Goal: Information Seeking & Learning: Compare options

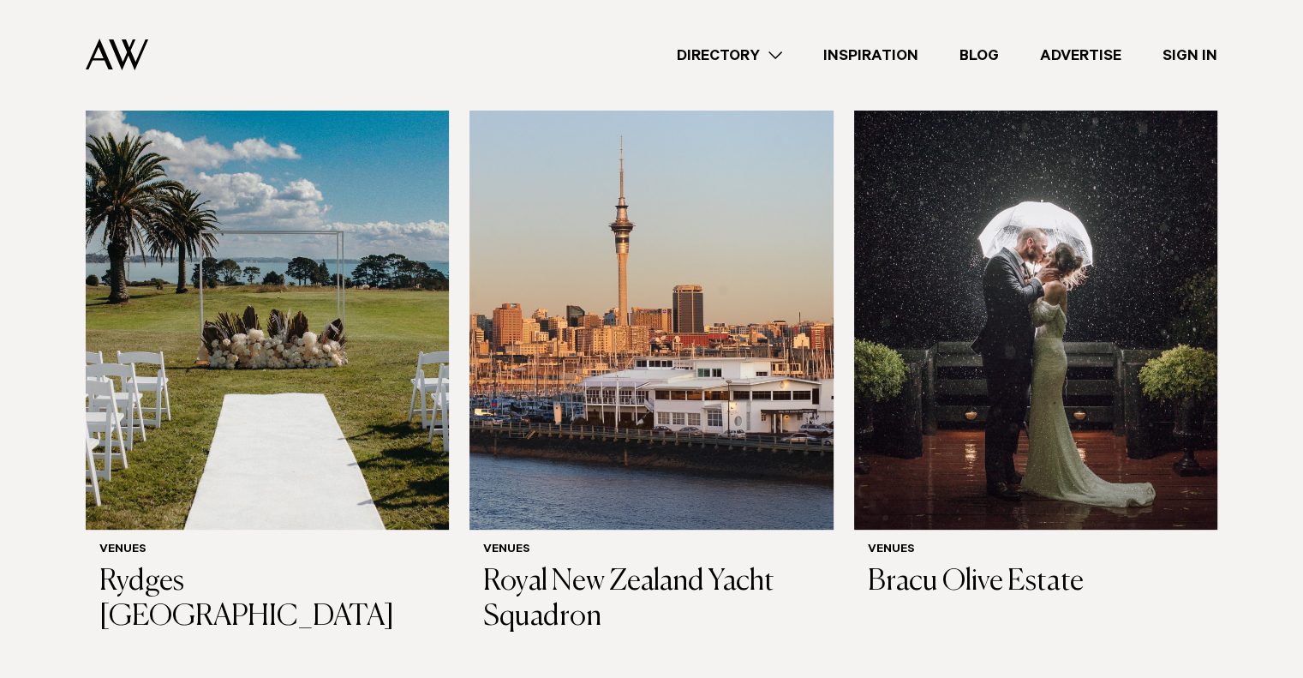
scroll to position [600, 0]
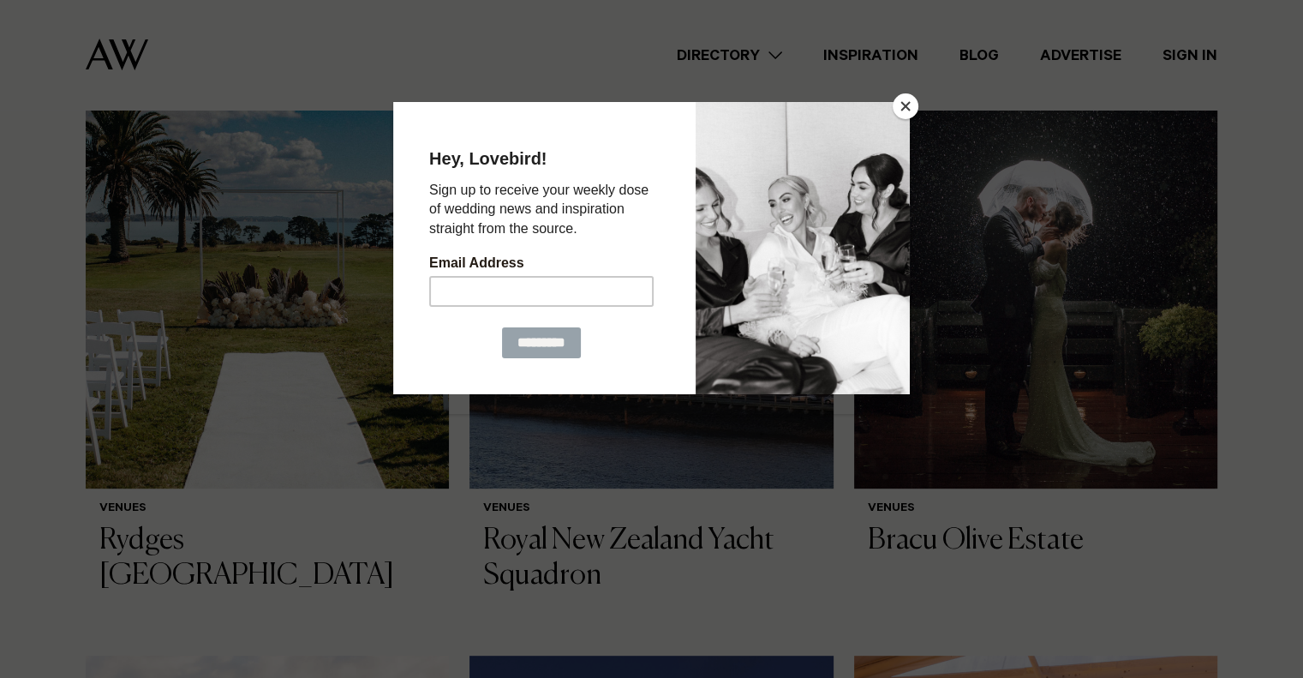
click at [902, 110] on button "Close" at bounding box center [906, 106] width 26 height 26
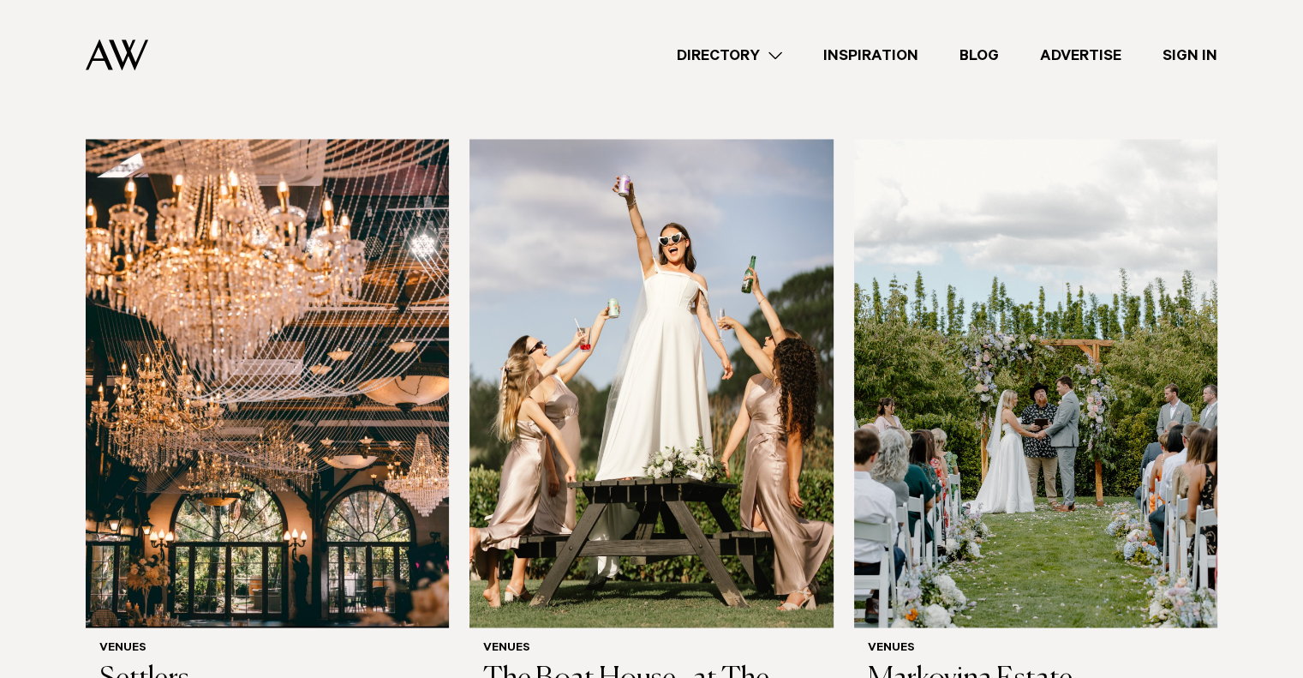
scroll to position [3084, 0]
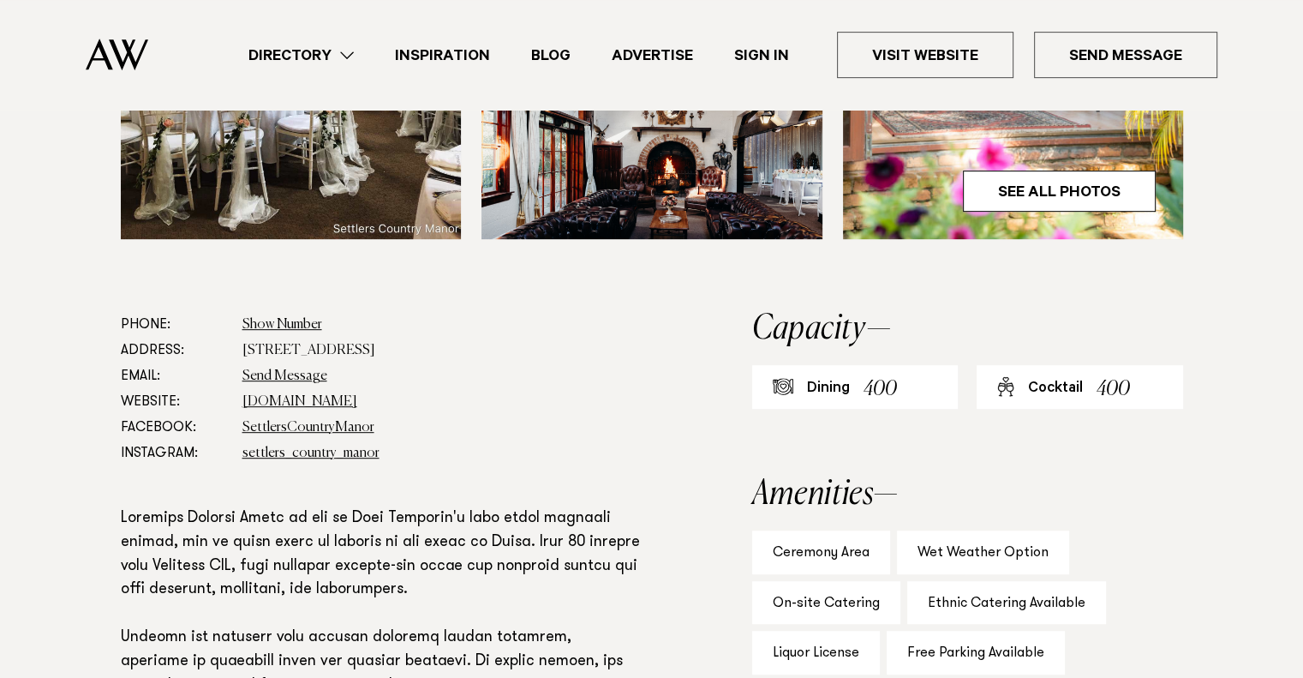
scroll to position [857, 0]
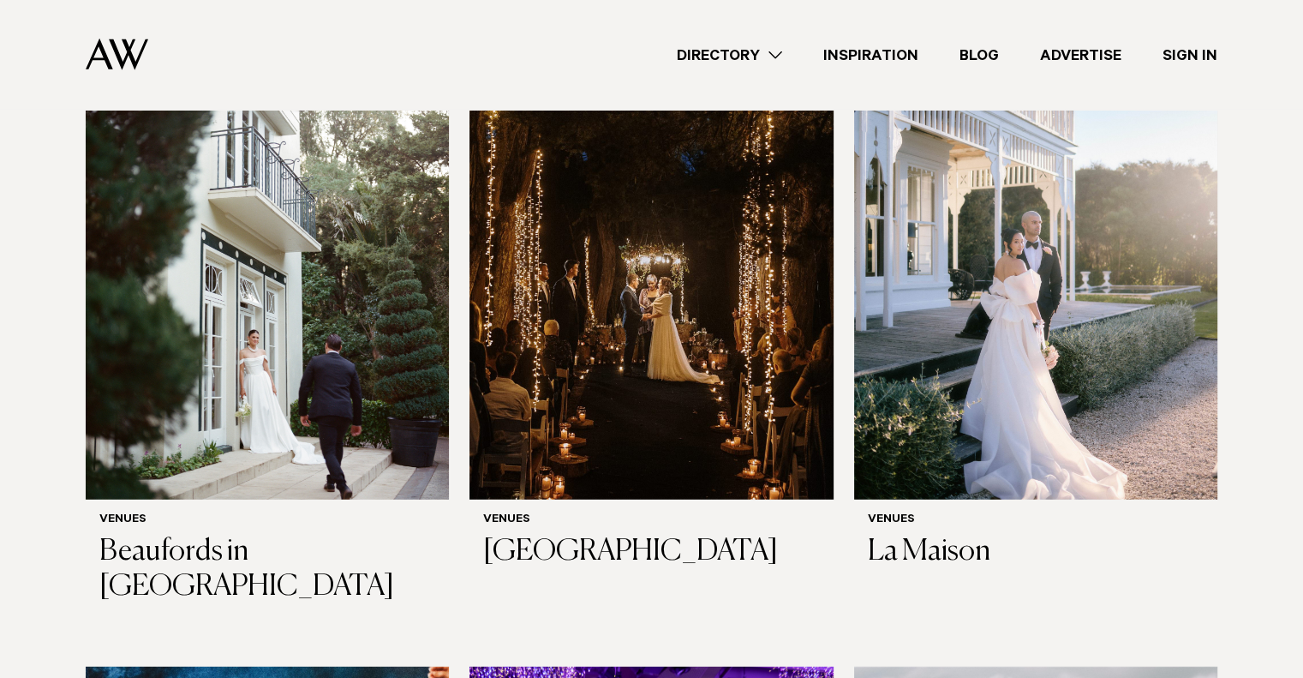
scroll to position [4489, 0]
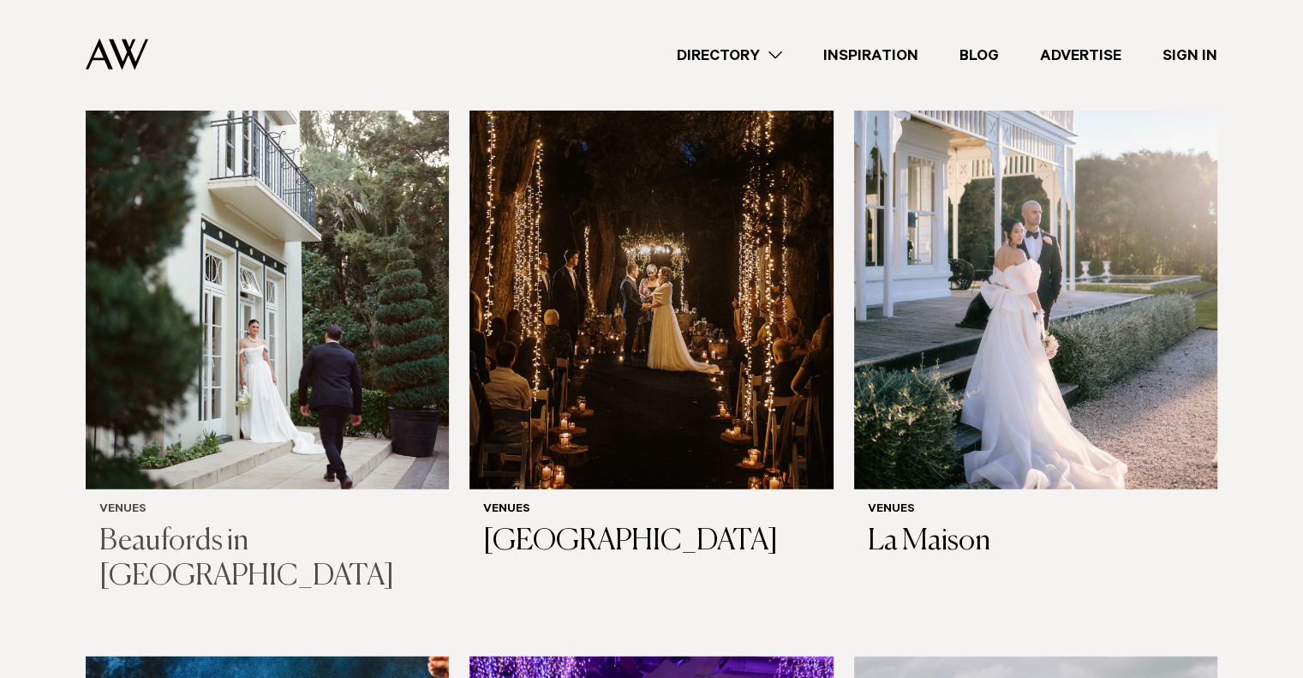
click at [235, 544] on h3 "Beaufords in [GEOGRAPHIC_DATA]" at bounding box center [267, 559] width 336 height 70
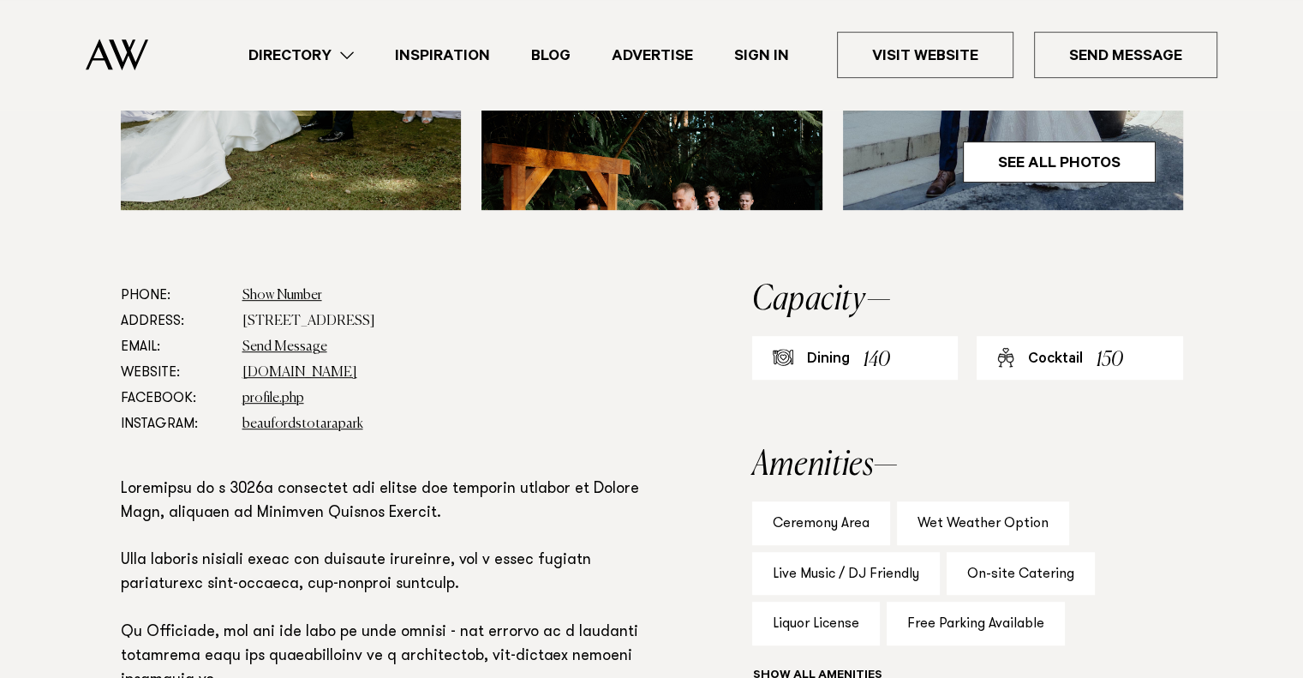
scroll to position [857, 0]
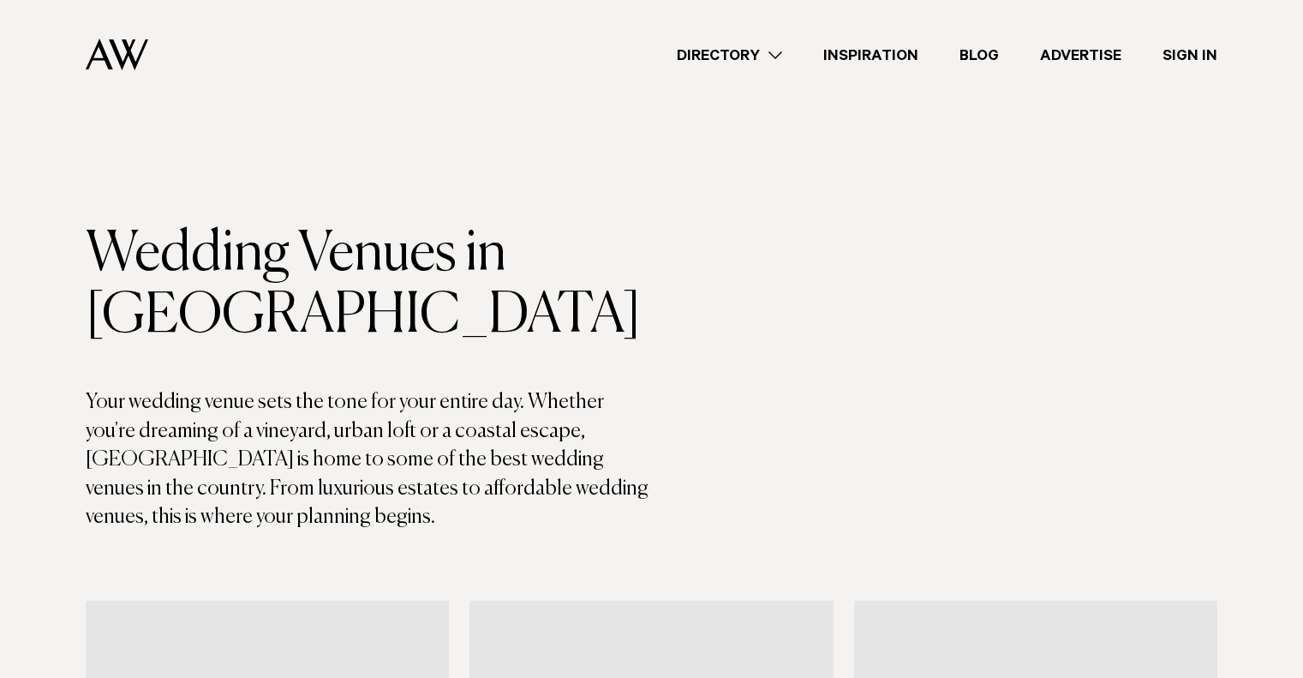
scroll to position [4489, 0]
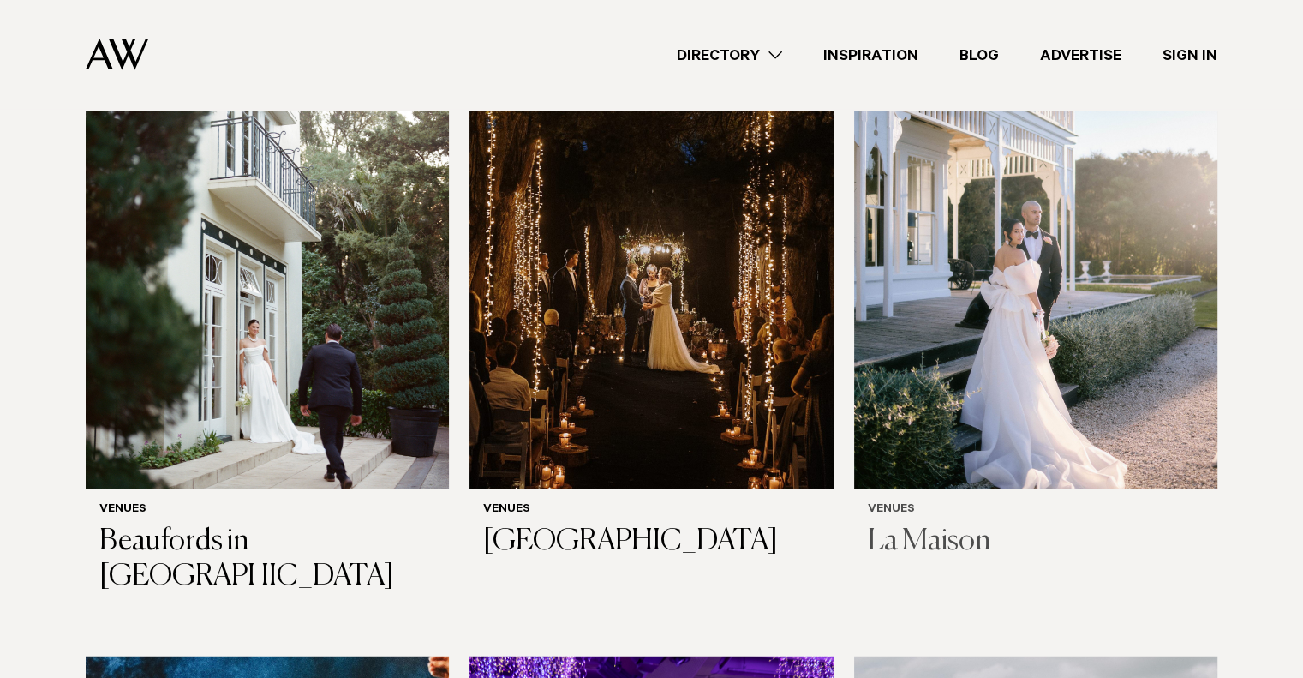
click at [939, 542] on h3 "La Maison" at bounding box center [1036, 541] width 336 height 35
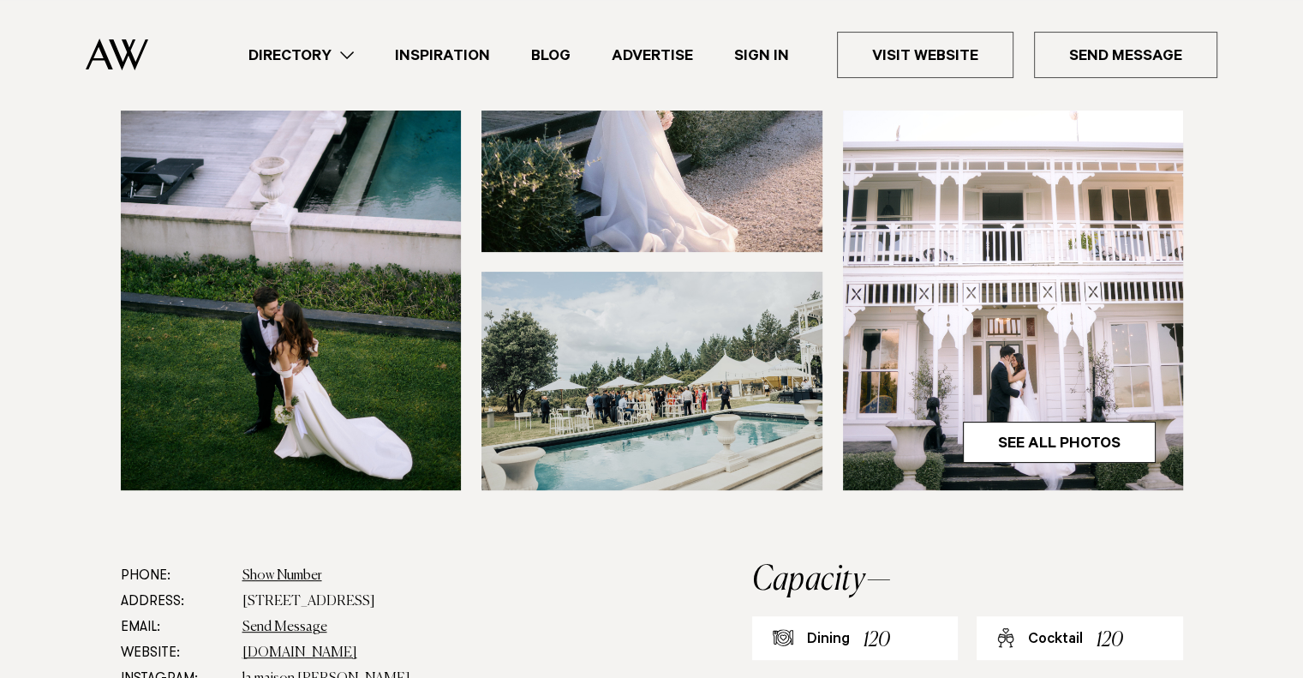
scroll to position [86, 0]
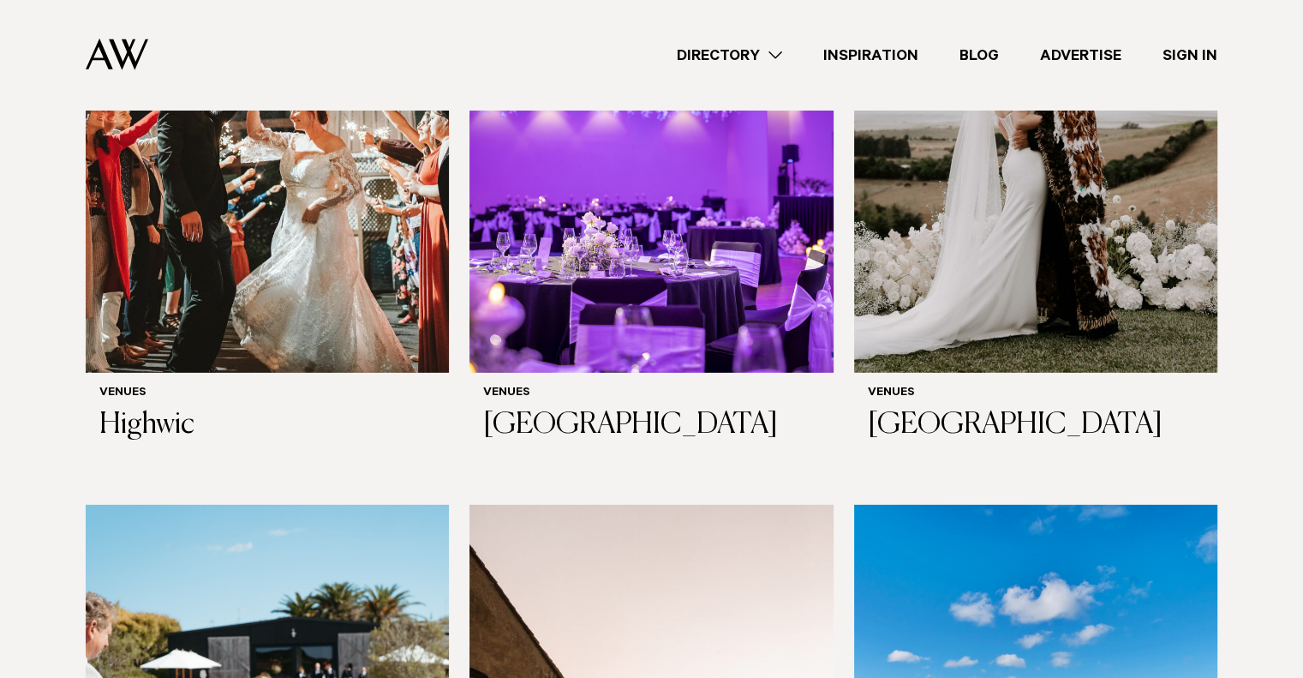
scroll to position [5517, 0]
